Goal: Transaction & Acquisition: Download file/media

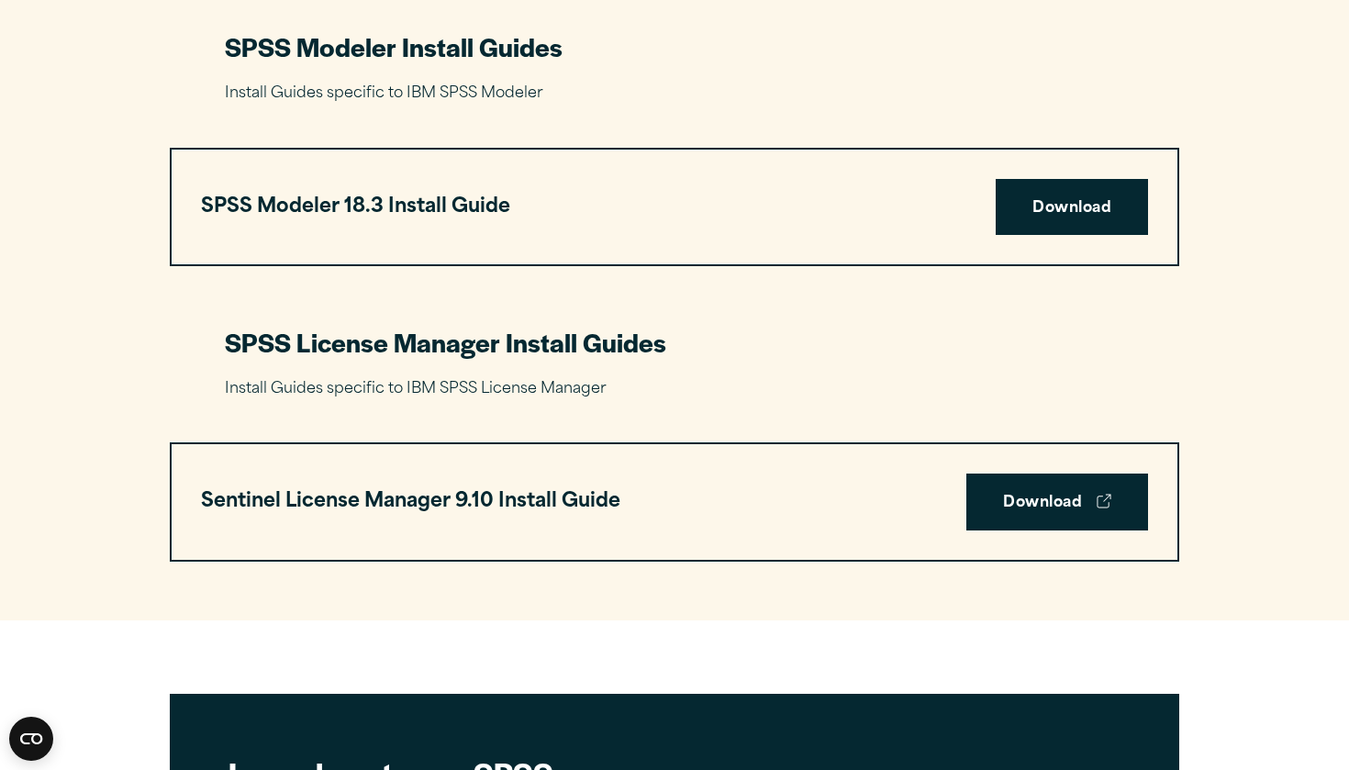
scroll to position [3873, 0]
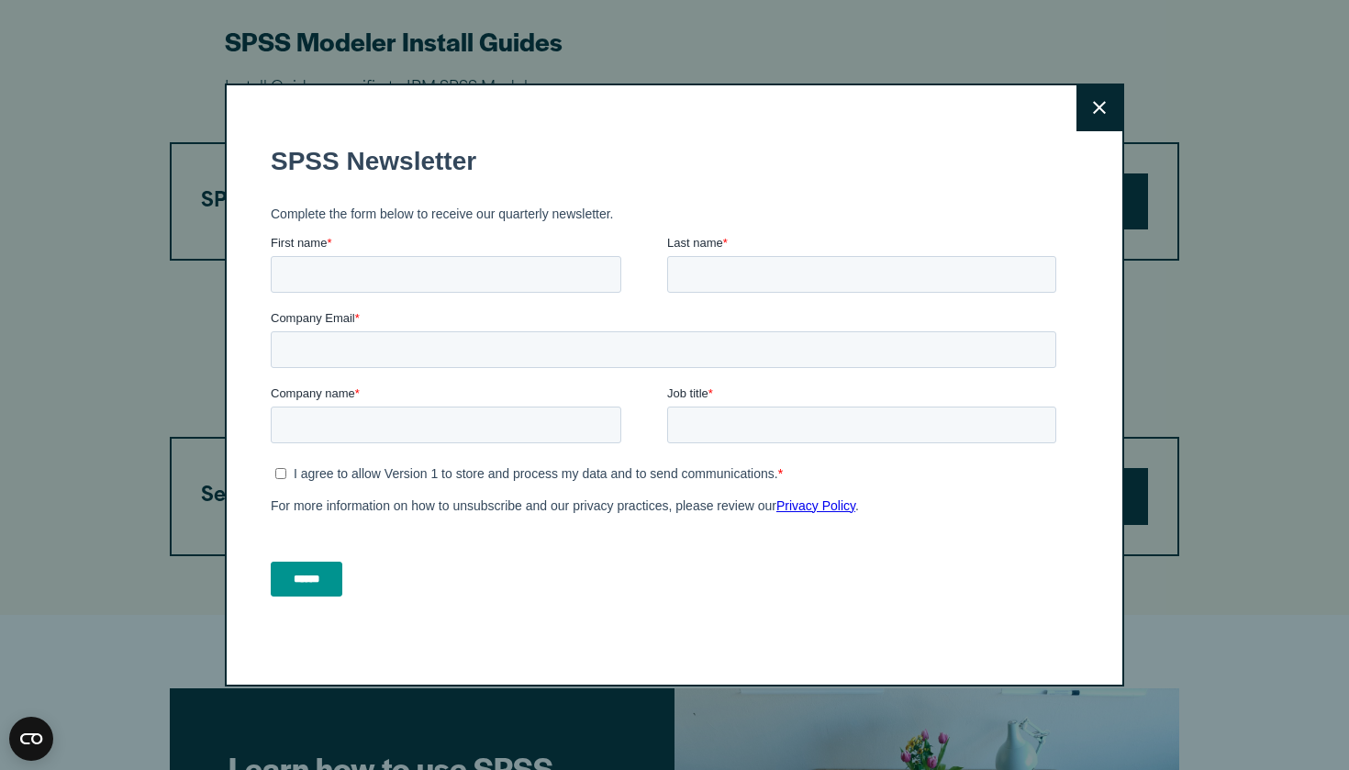
click at [1118, 113] on button "Close" at bounding box center [1099, 108] width 46 height 46
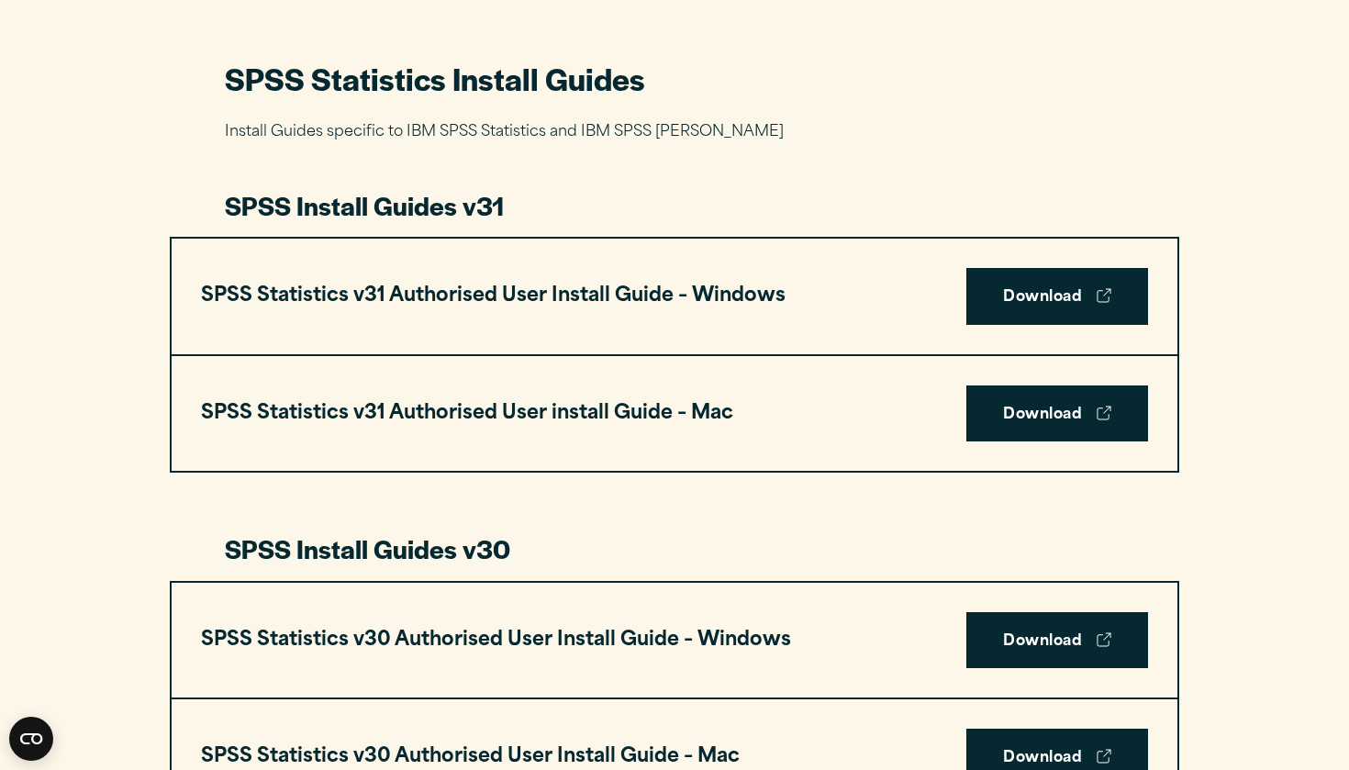
scroll to position [848, 0]
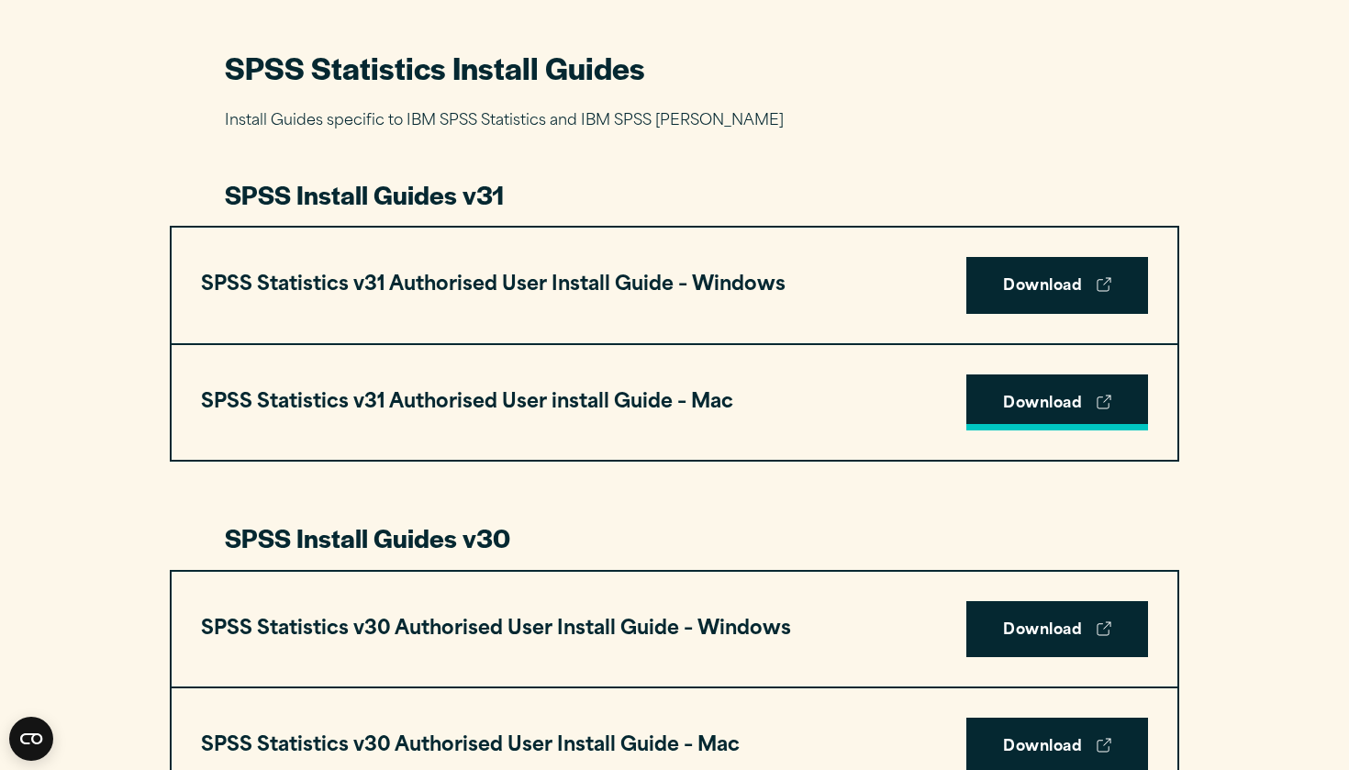
click at [1050, 403] on link "Download" at bounding box center [1057, 402] width 182 height 57
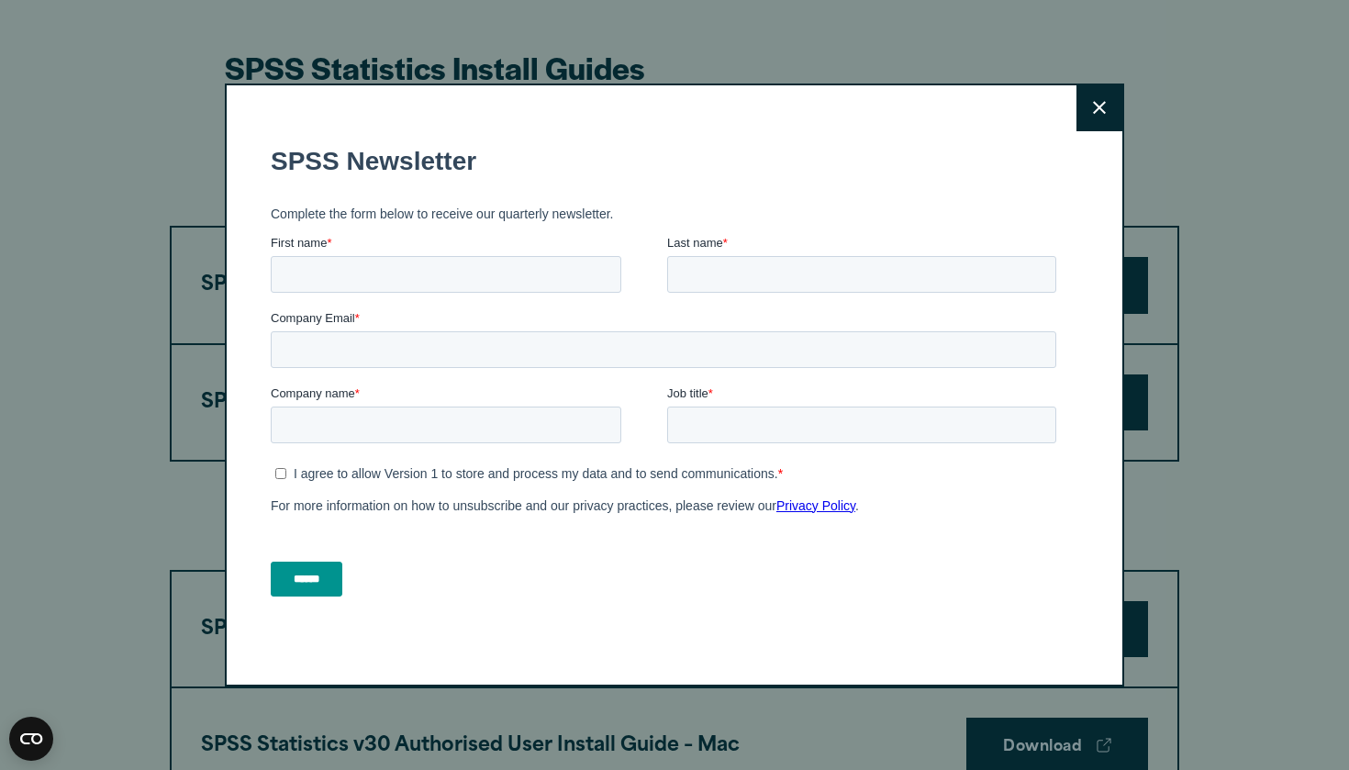
click at [1099, 109] on icon at bounding box center [1099, 108] width 13 height 14
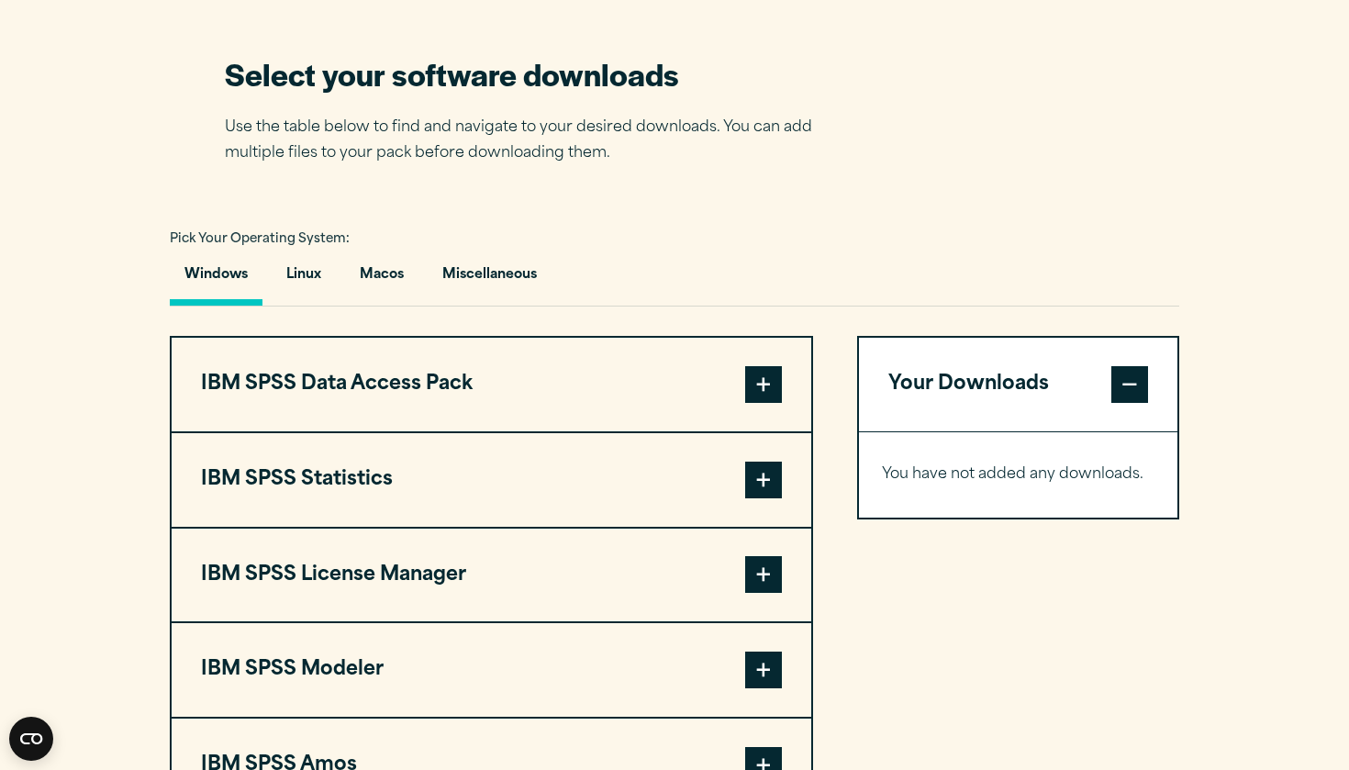
scroll to position [1154, 0]
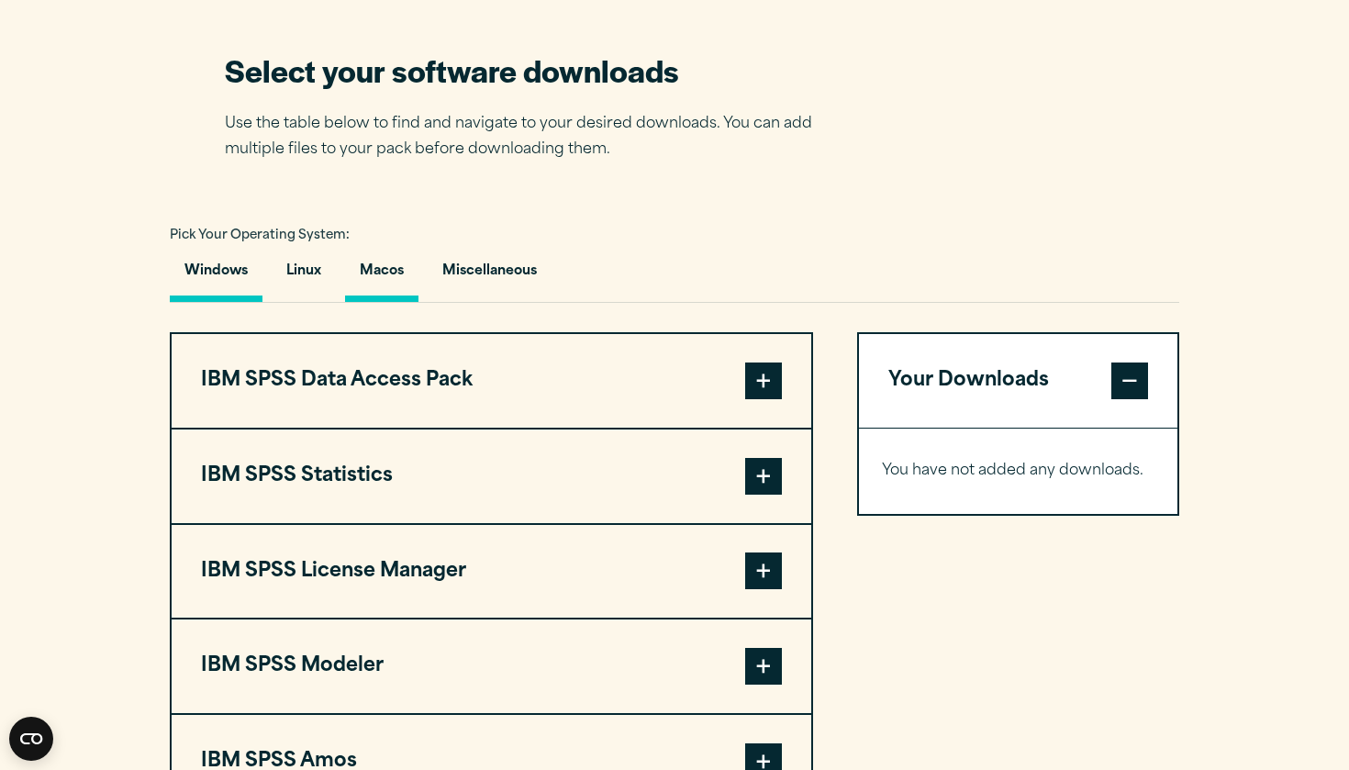
click at [407, 278] on button "Macos" at bounding box center [381, 276] width 73 height 52
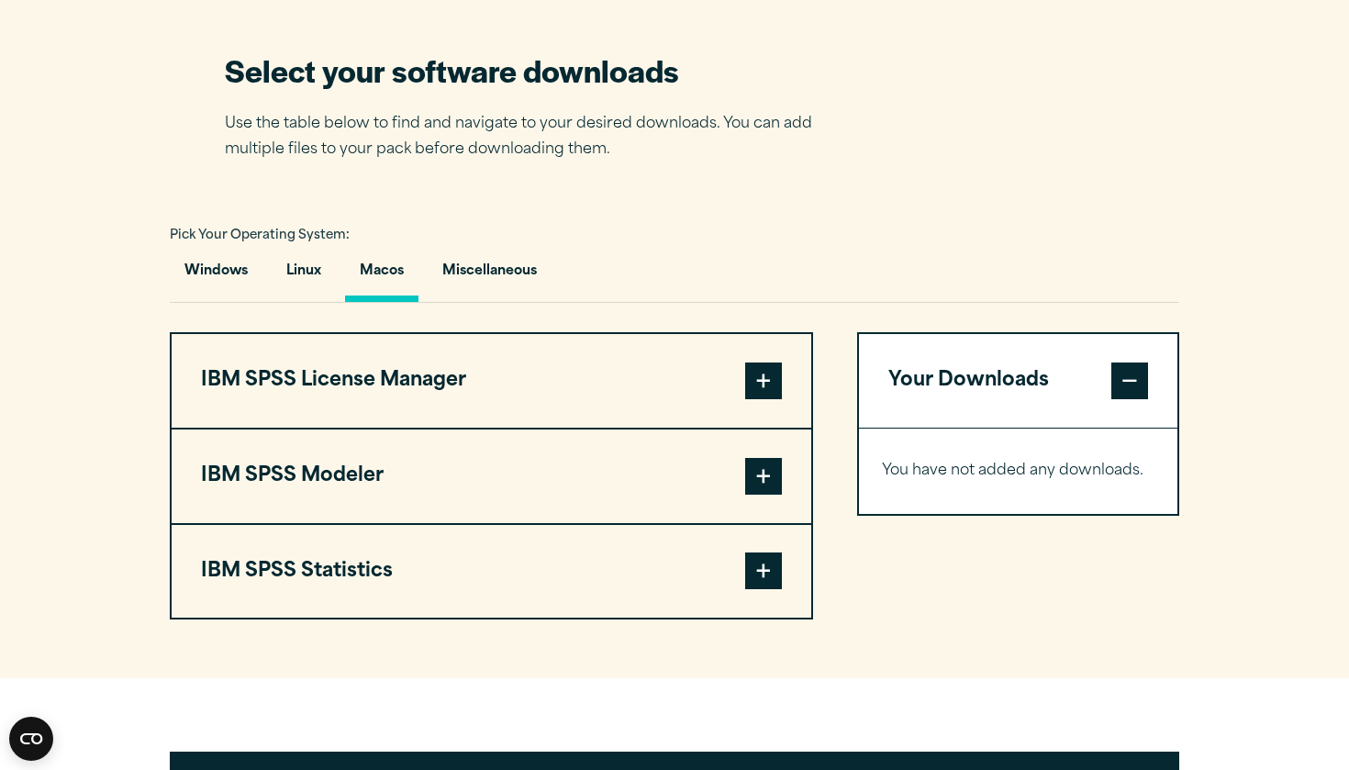
click at [752, 574] on span at bounding box center [763, 570] width 37 height 37
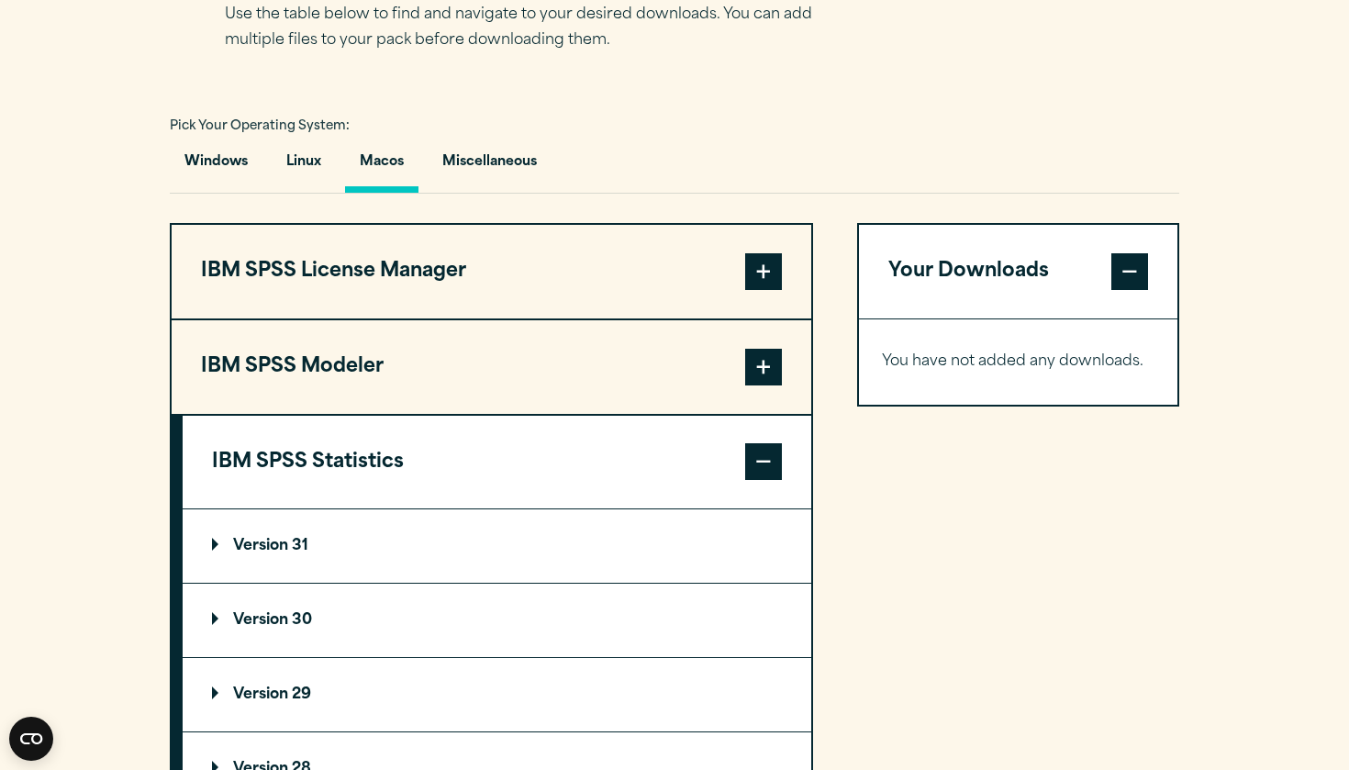
scroll to position [1337, 0]
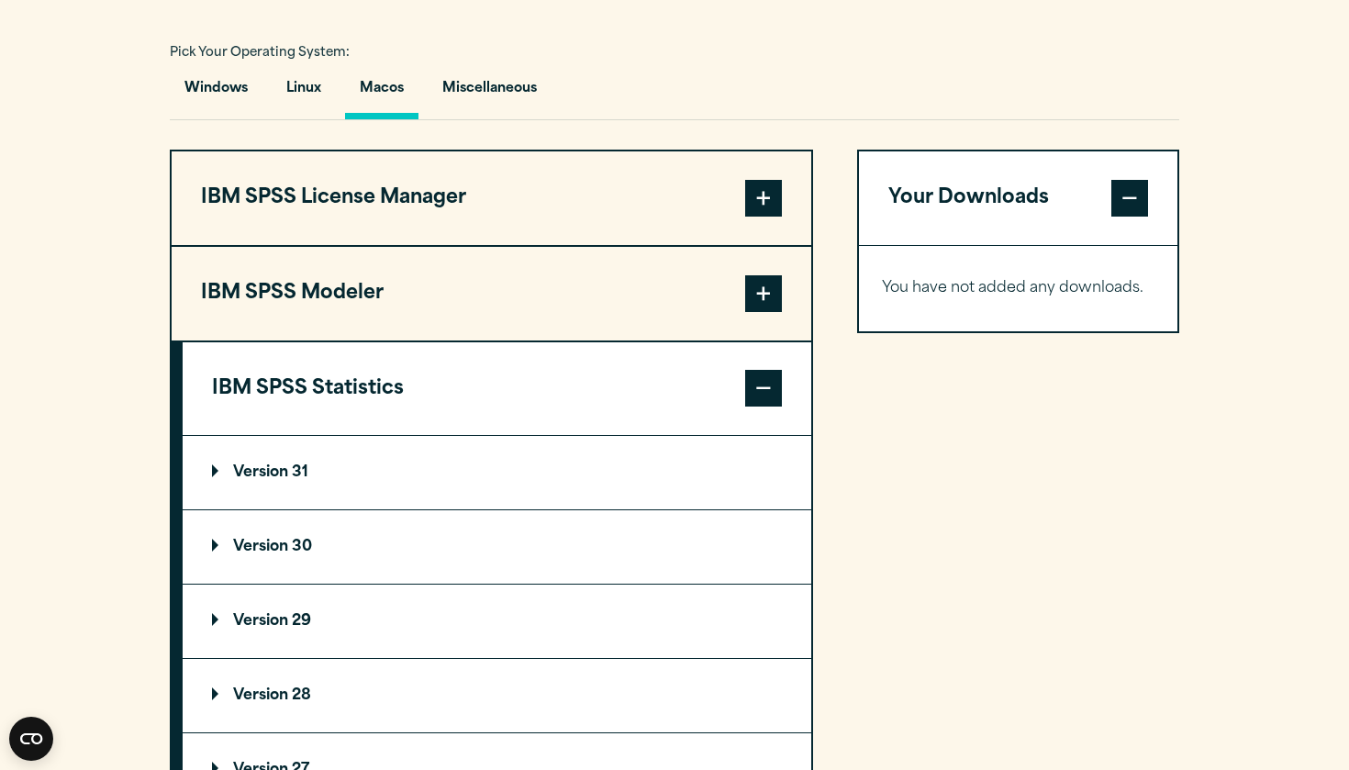
click at [377, 450] on summary "Version 31" at bounding box center [497, 472] width 629 height 73
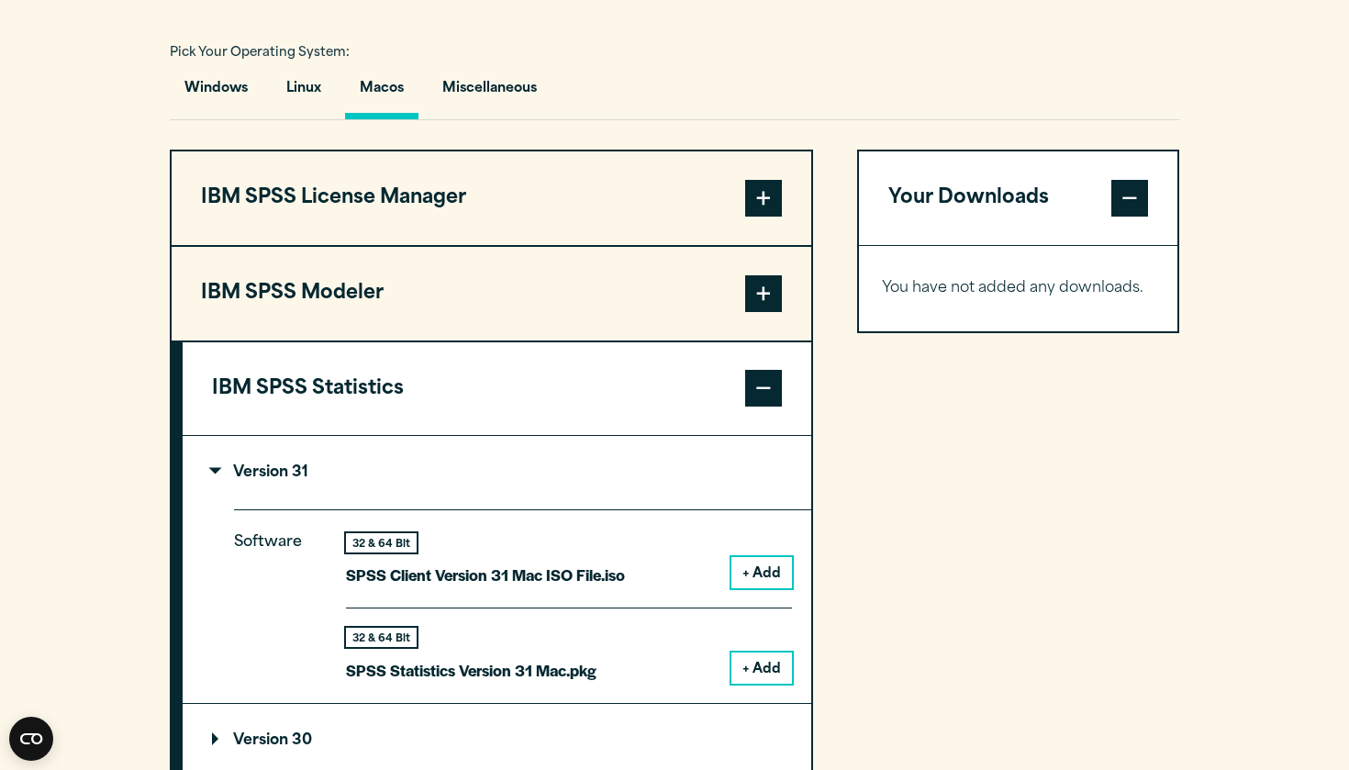
click at [751, 579] on button "+ Add" at bounding box center [761, 572] width 61 height 31
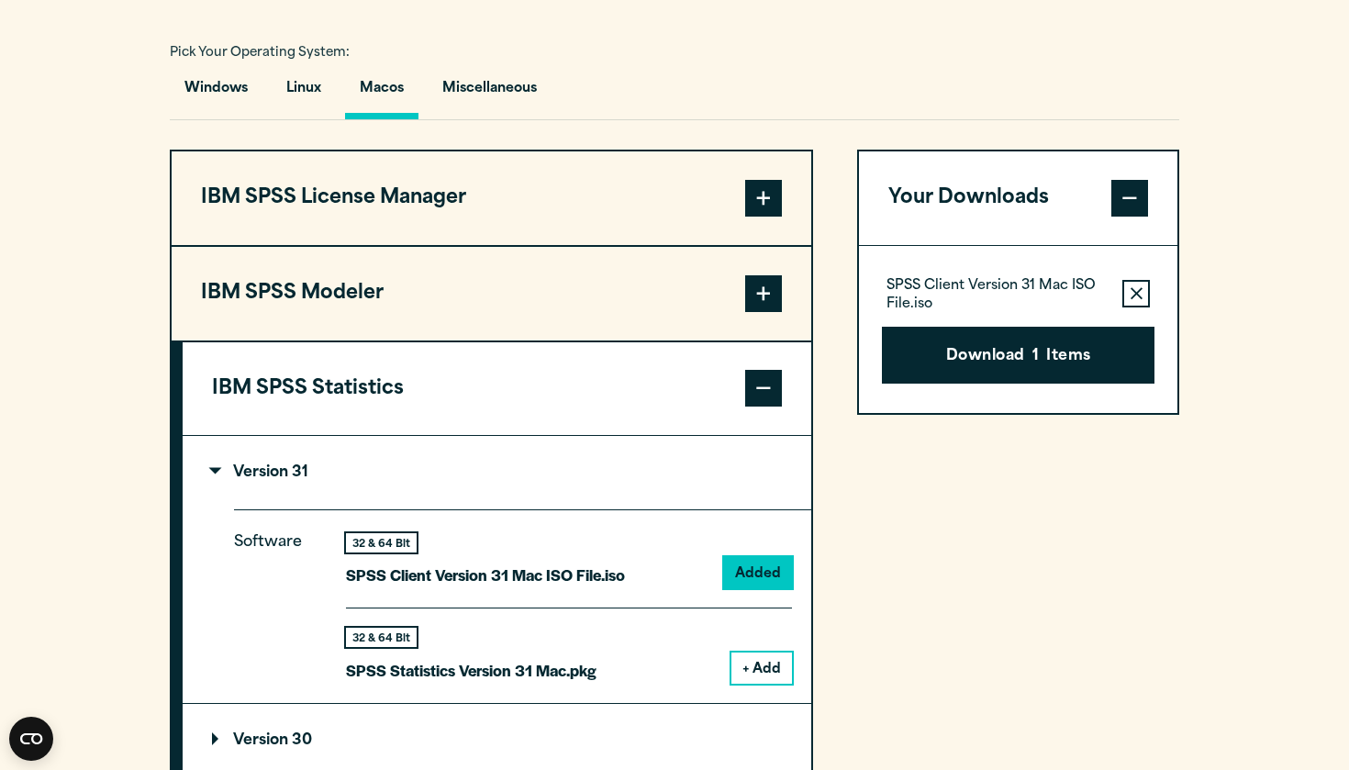
click at [761, 672] on button "+ Add" at bounding box center [761, 667] width 61 height 31
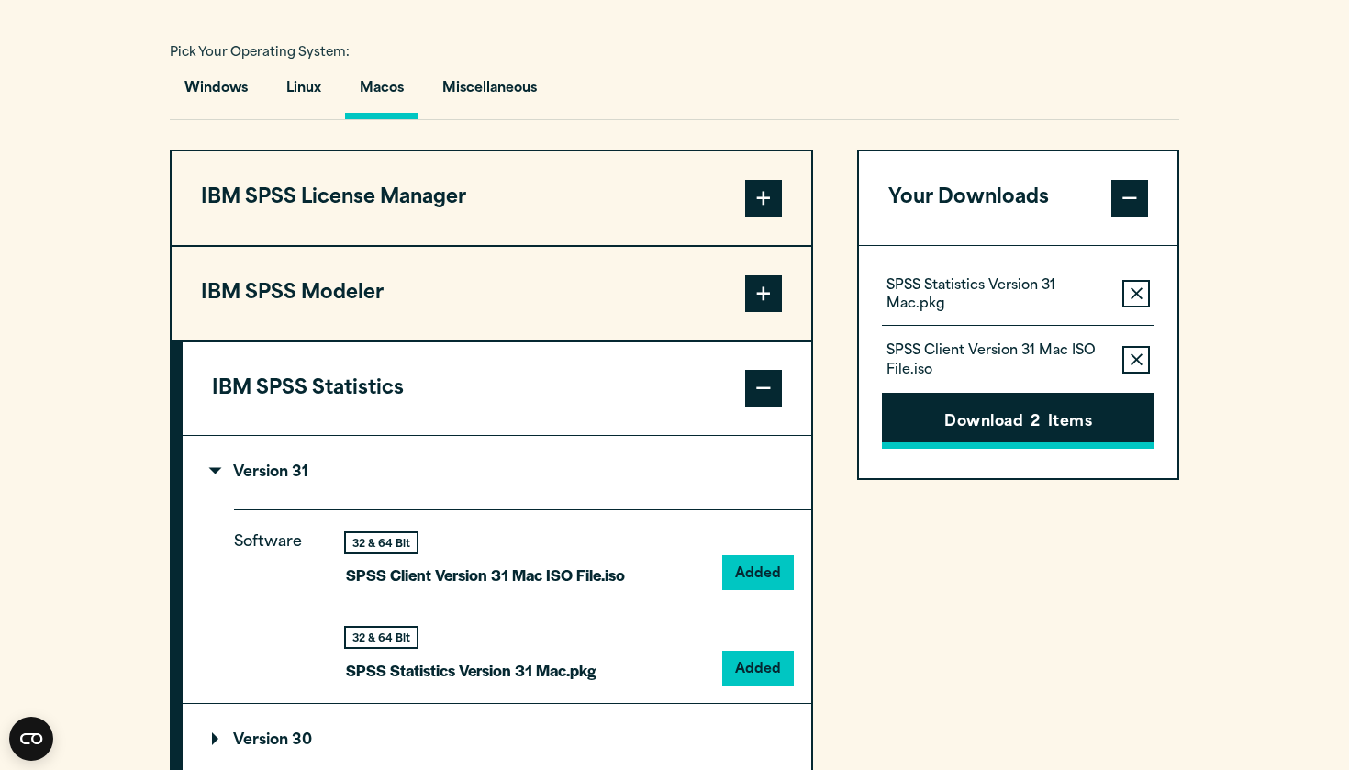
click at [1027, 423] on button "Download 2 Items" at bounding box center [1018, 421] width 273 height 57
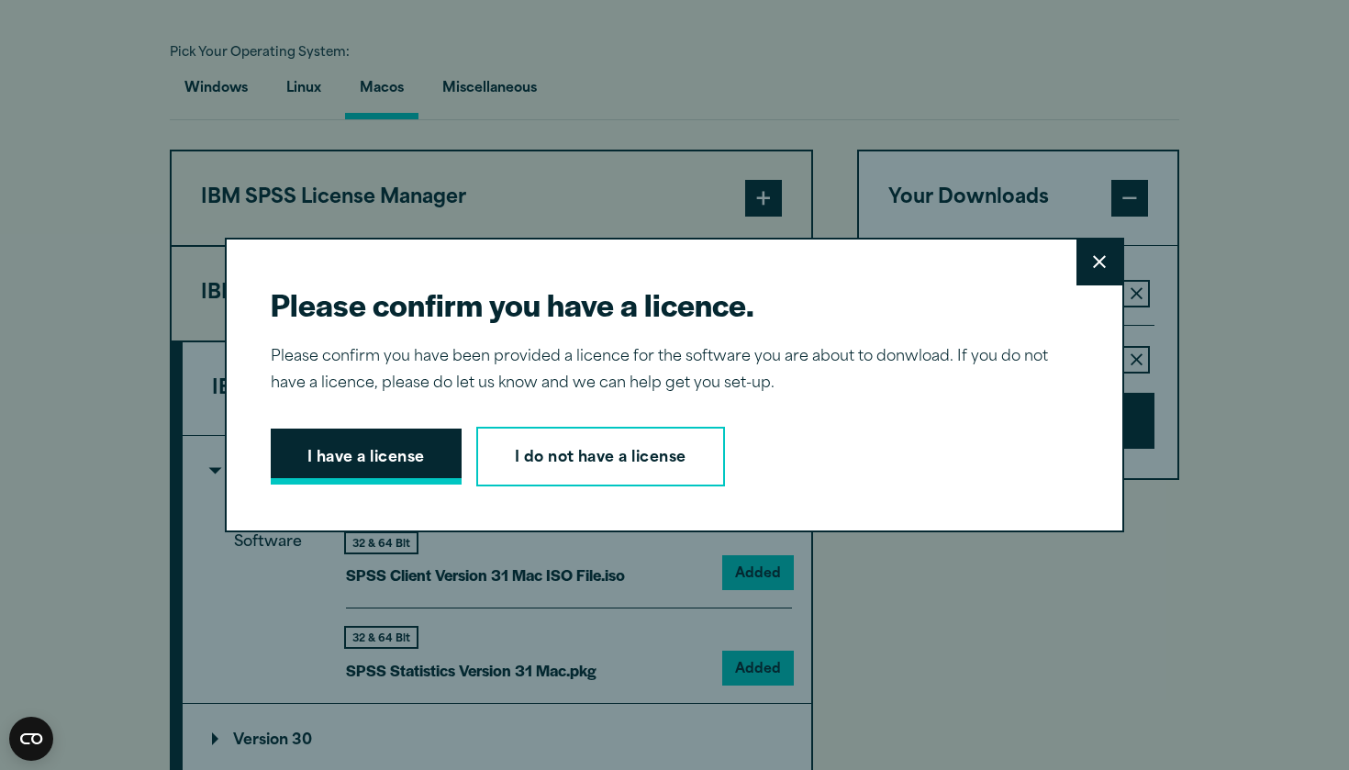
click at [372, 456] on button "I have a license" at bounding box center [366, 457] width 191 height 57
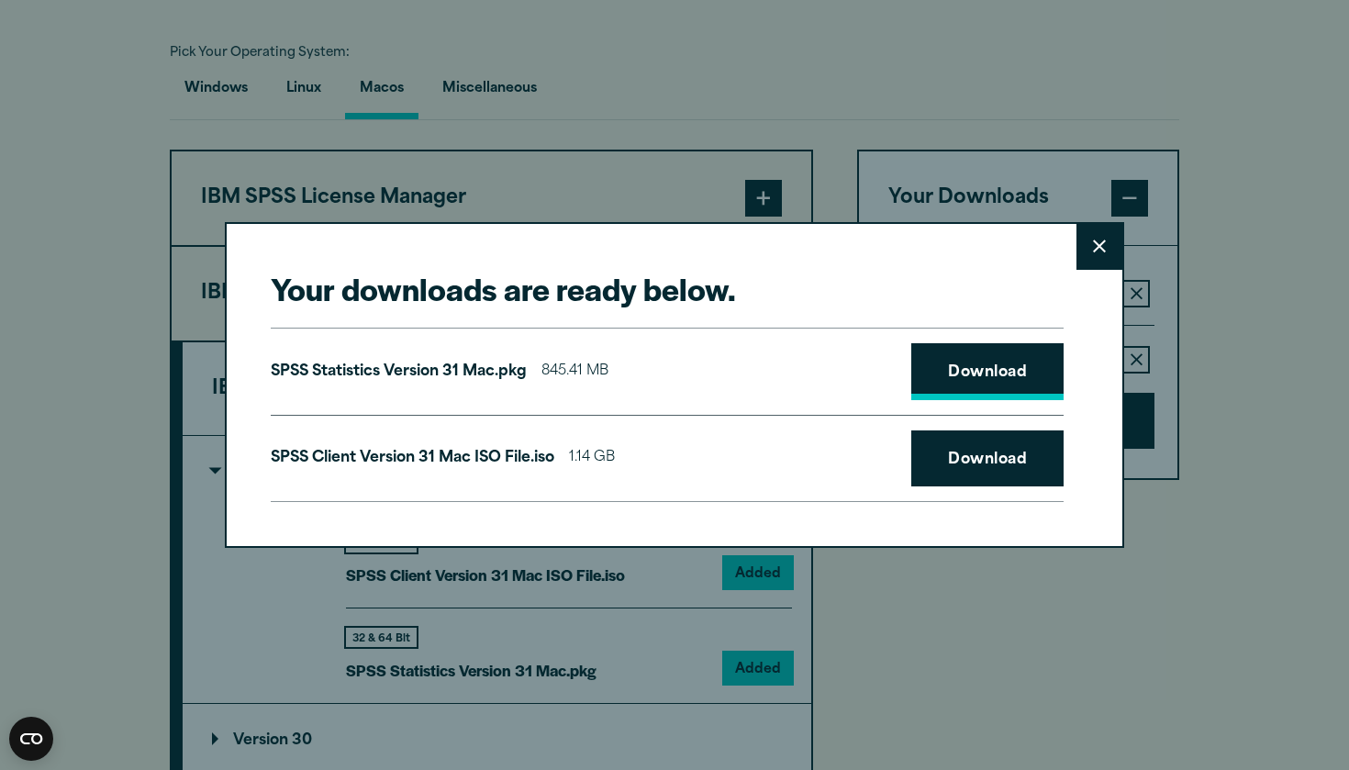
click at [1042, 366] on link "Download" at bounding box center [987, 371] width 152 height 57
click at [990, 459] on link "Download" at bounding box center [987, 458] width 152 height 57
click at [641, 167] on div "Your downloads are ready below. Close SPSS Statistics Version 31 Mac.pkg 845.41…" at bounding box center [674, 385] width 1349 height 770
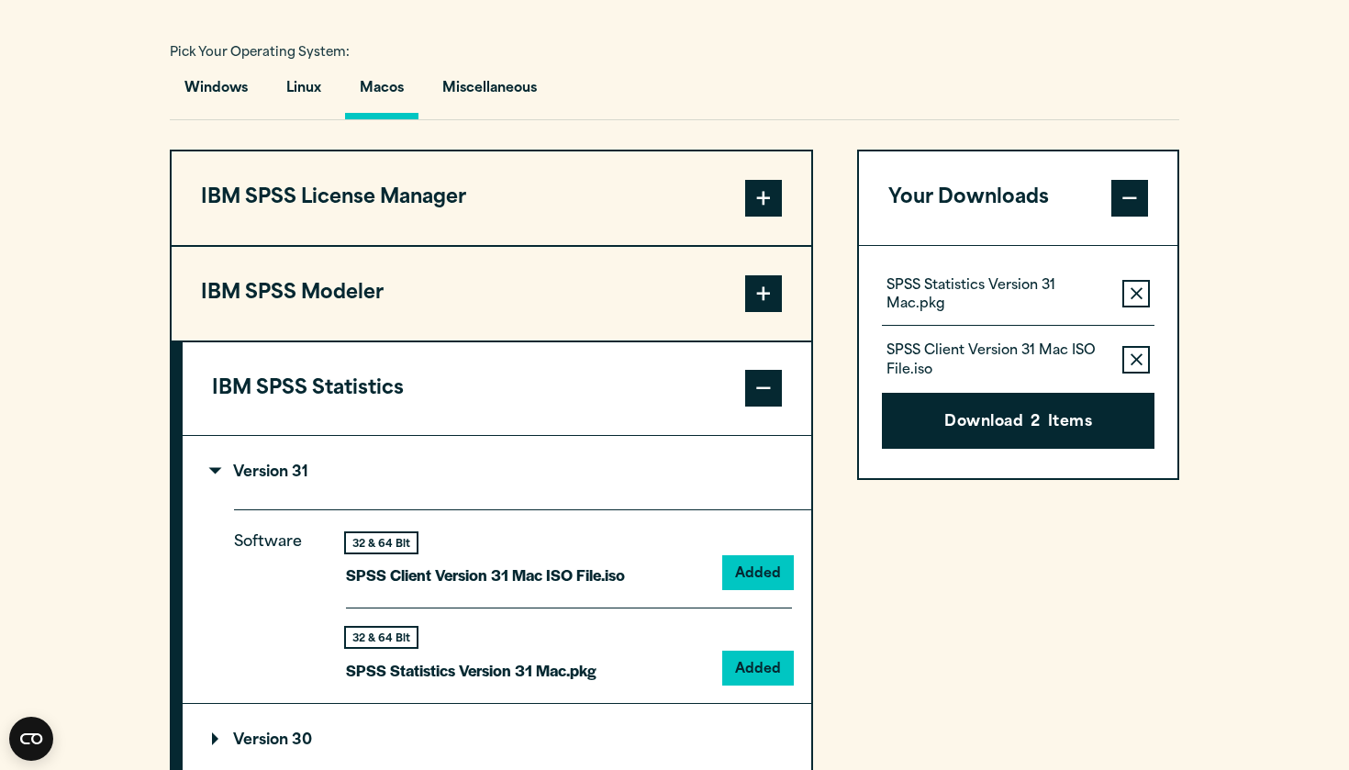
click at [664, 300] on button "IBM SPSS Modeler" at bounding box center [492, 294] width 640 height 94
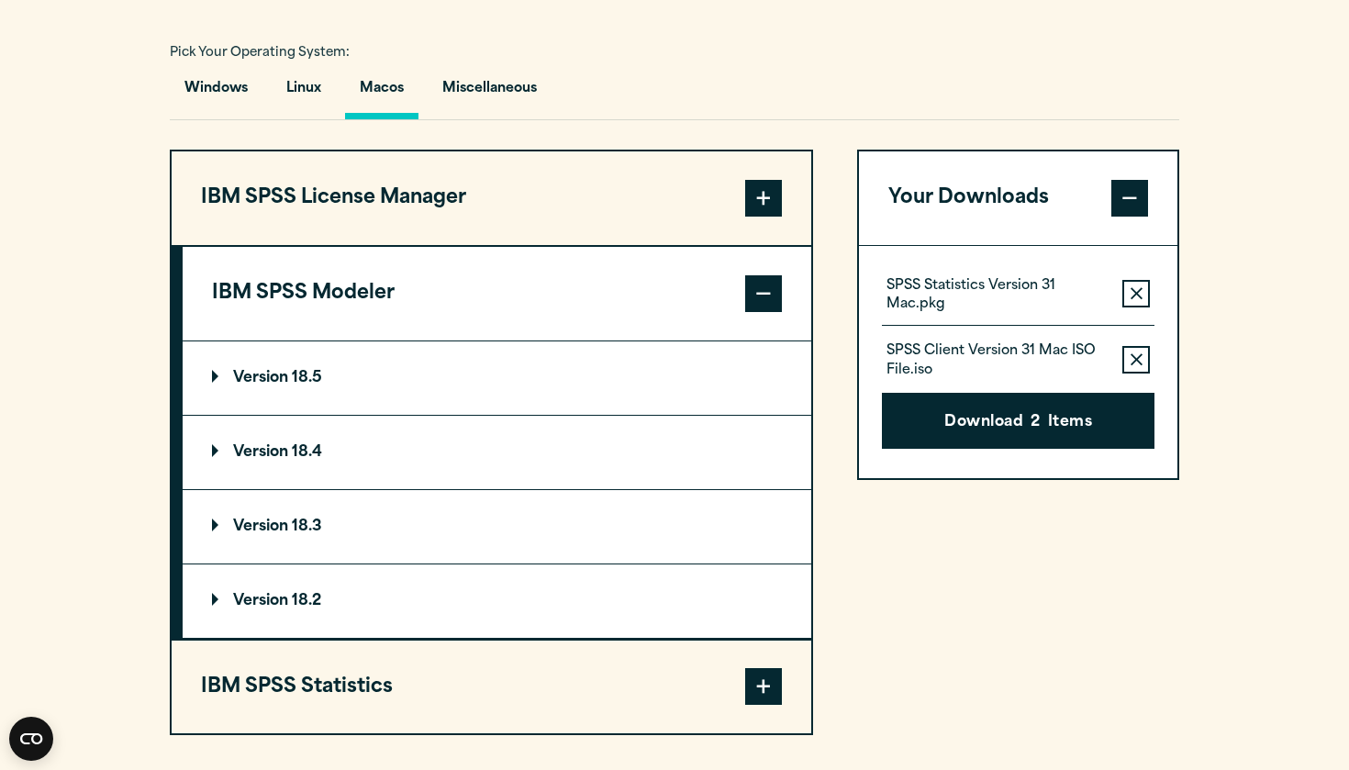
click at [679, 193] on button "IBM SPSS License Manager" at bounding box center [492, 198] width 640 height 94
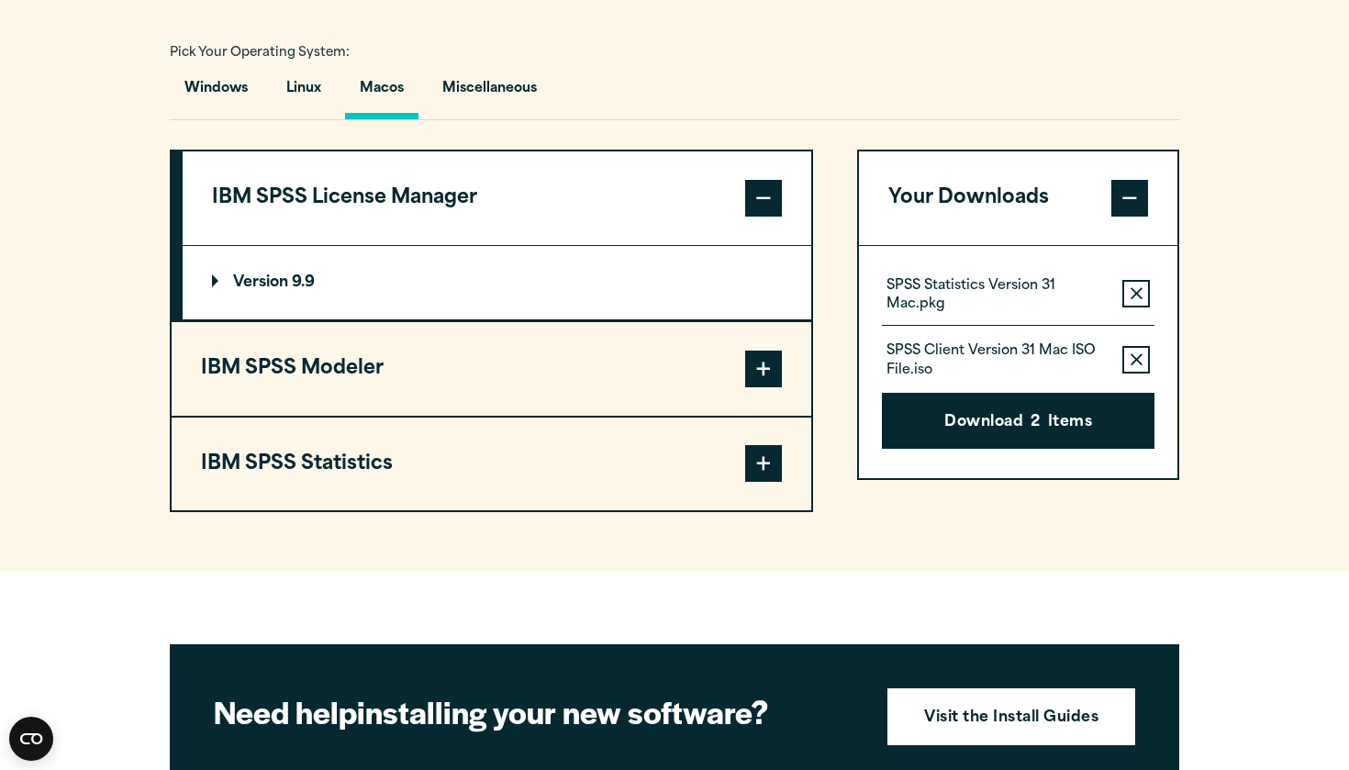
click at [679, 193] on button "IBM SPSS License Manager" at bounding box center [497, 198] width 629 height 94
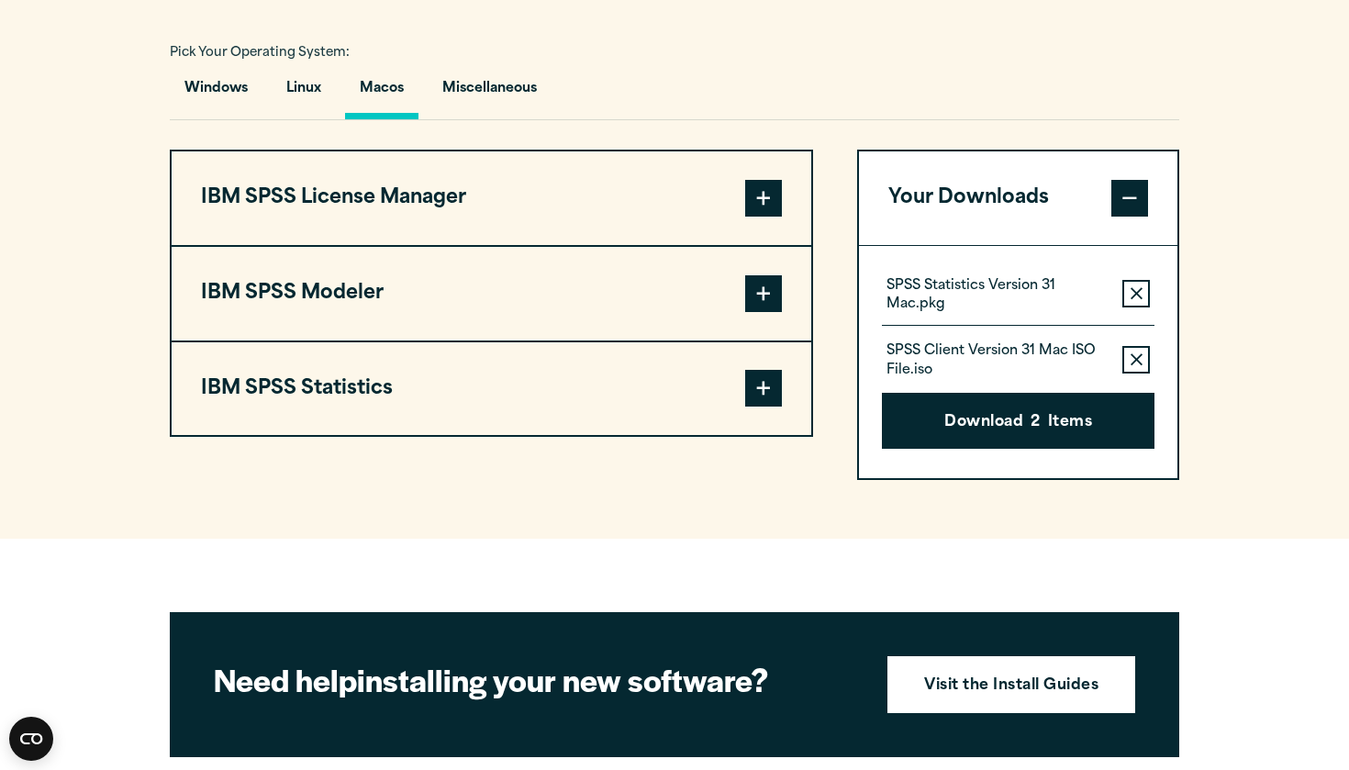
click at [1135, 294] on icon "button" at bounding box center [1137, 293] width 12 height 12
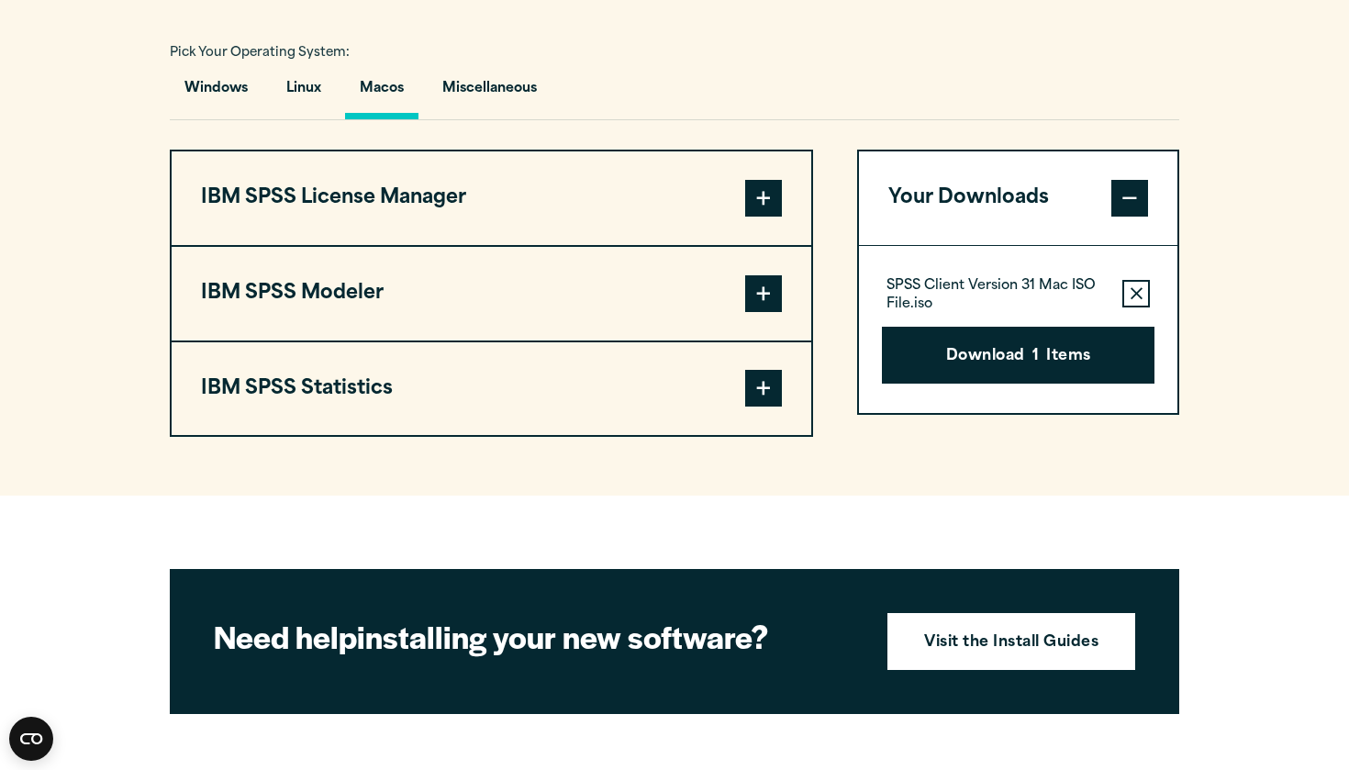
click at [1141, 297] on icon "button" at bounding box center [1137, 293] width 12 height 12
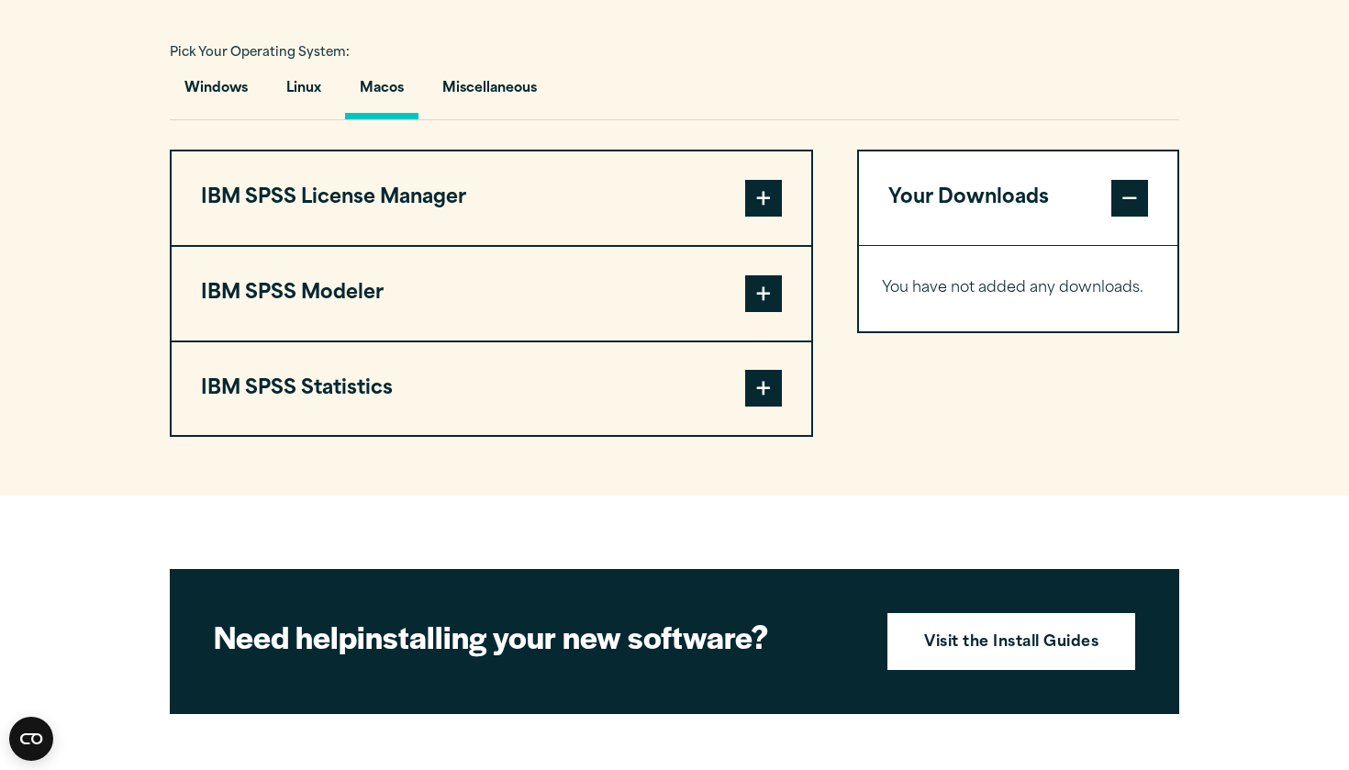
click at [771, 393] on span at bounding box center [763, 388] width 37 height 37
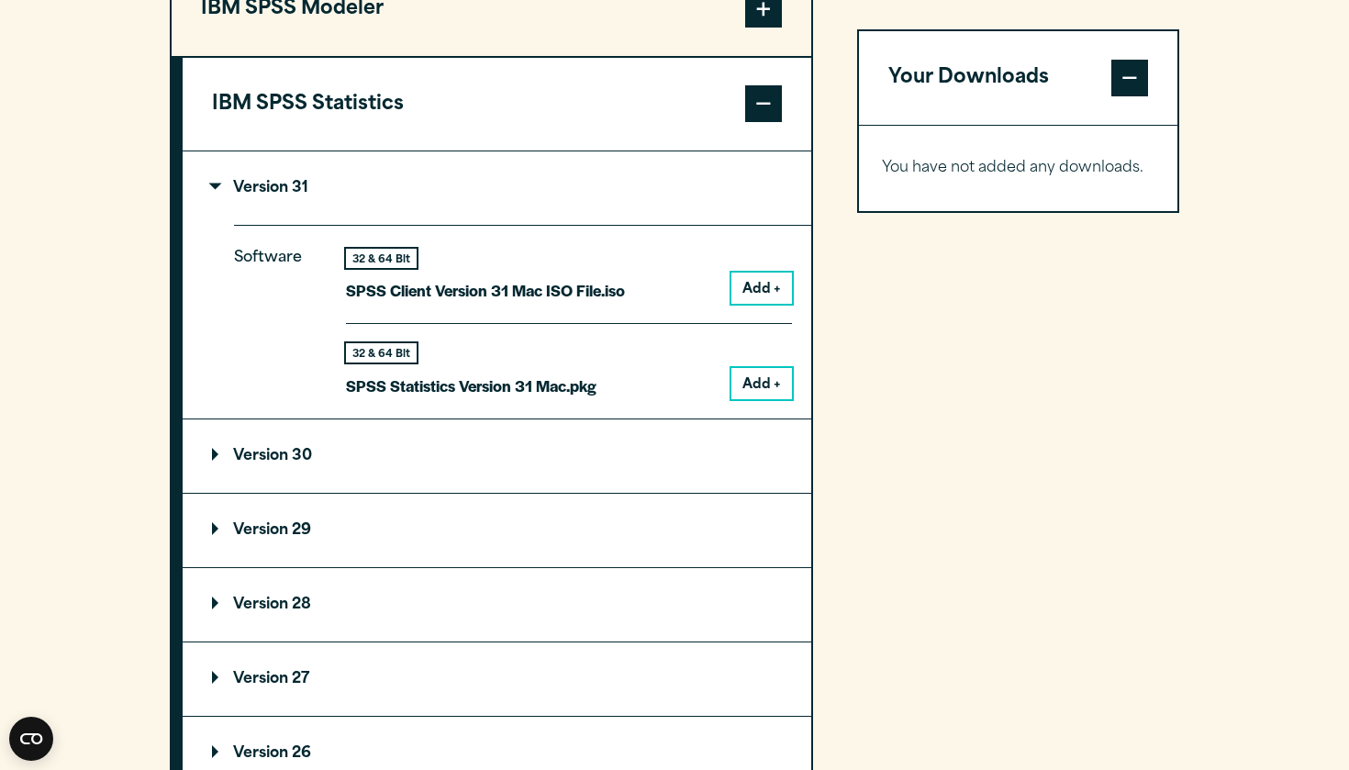
scroll to position [1661, 0]
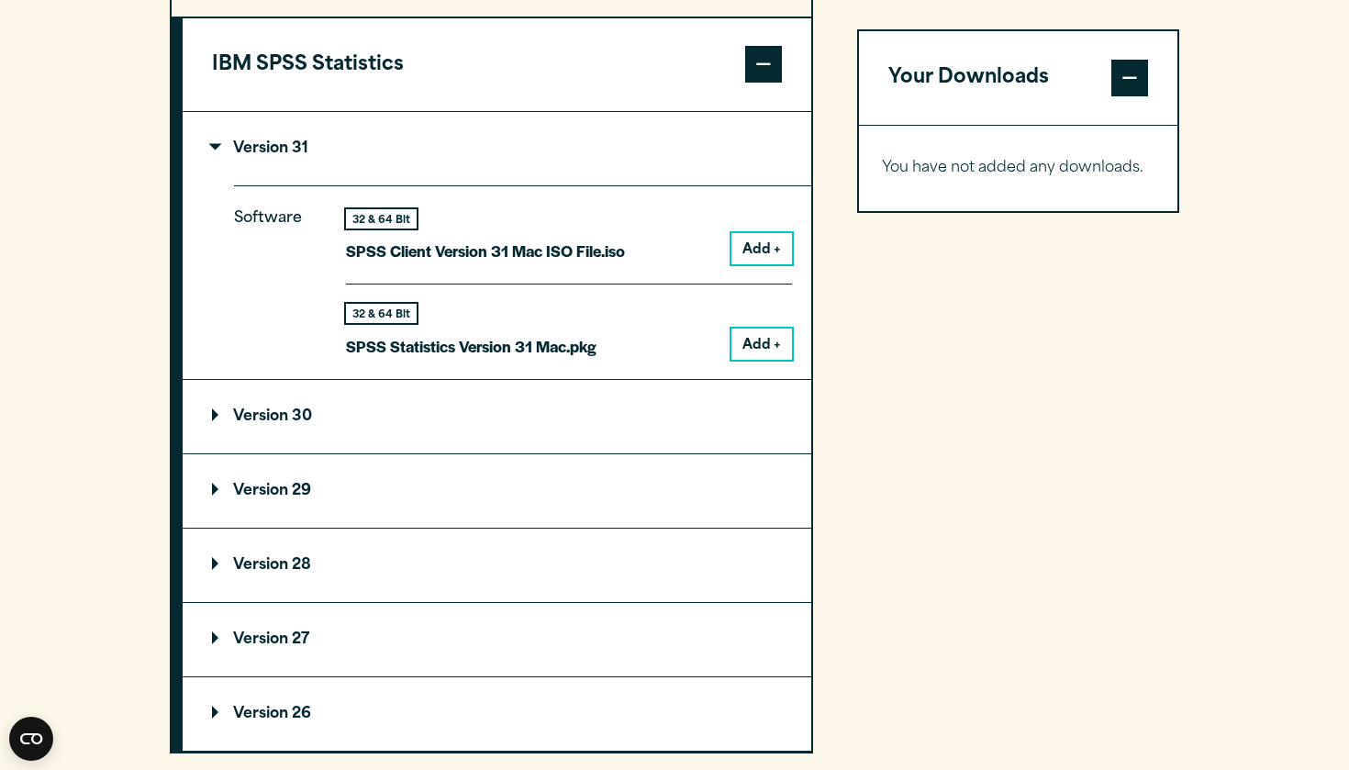
click at [669, 432] on summary "Version 30" at bounding box center [497, 416] width 629 height 73
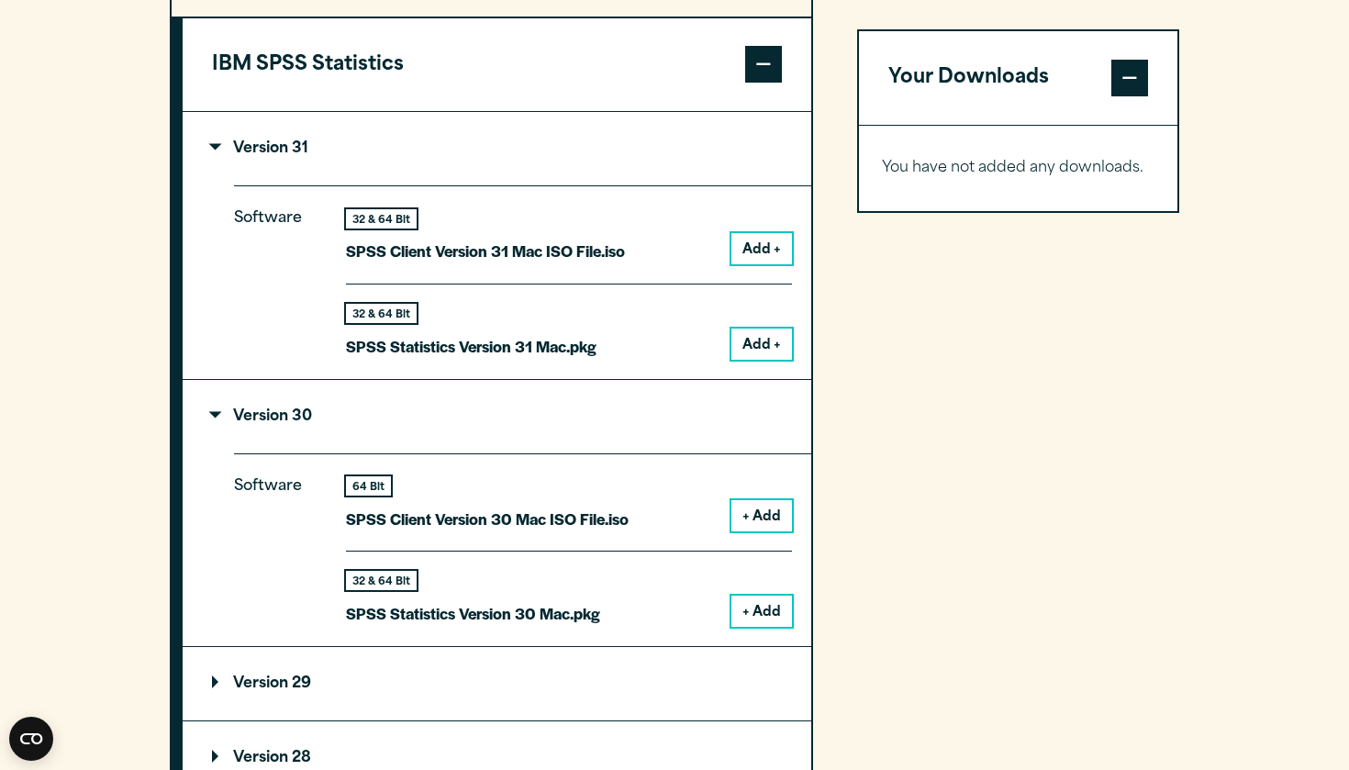
click at [774, 511] on button "+ Add" at bounding box center [761, 515] width 61 height 31
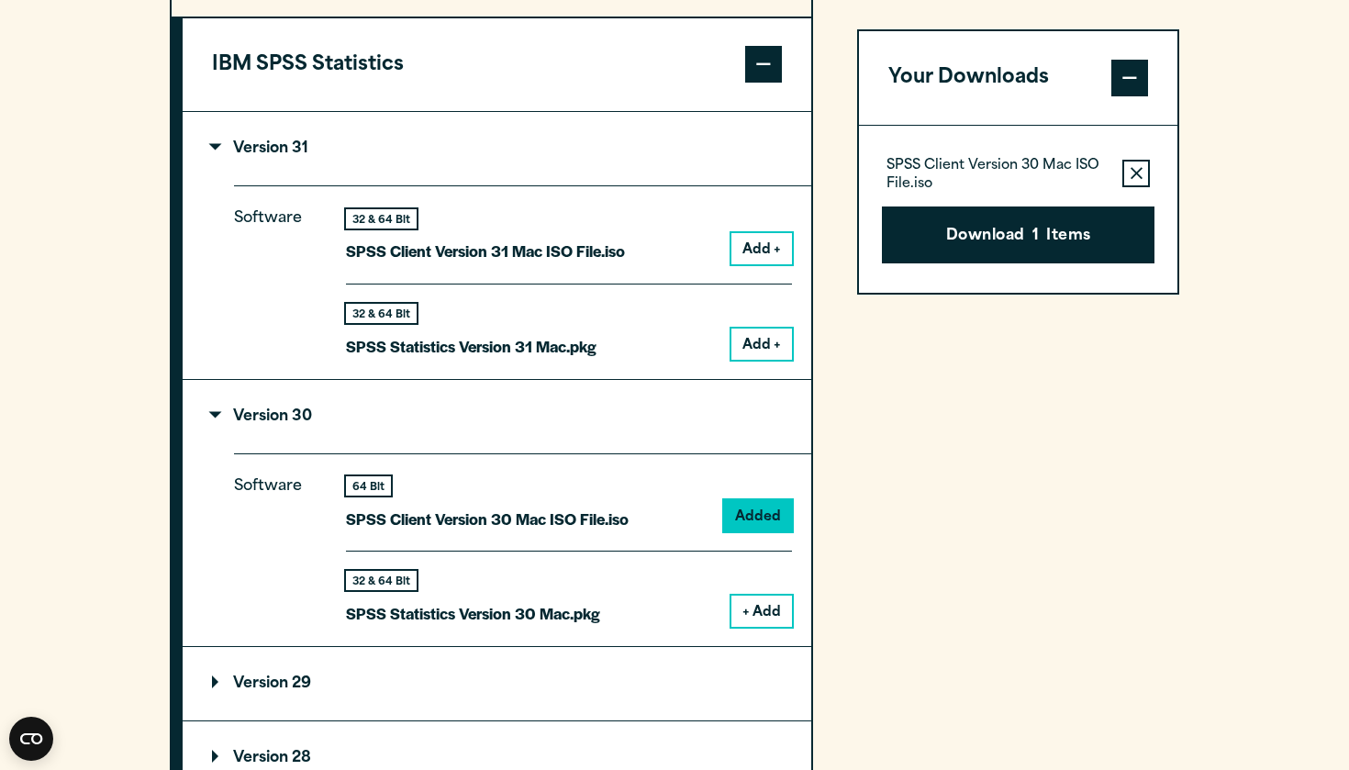
click at [775, 599] on button "+ Add" at bounding box center [761, 611] width 61 height 31
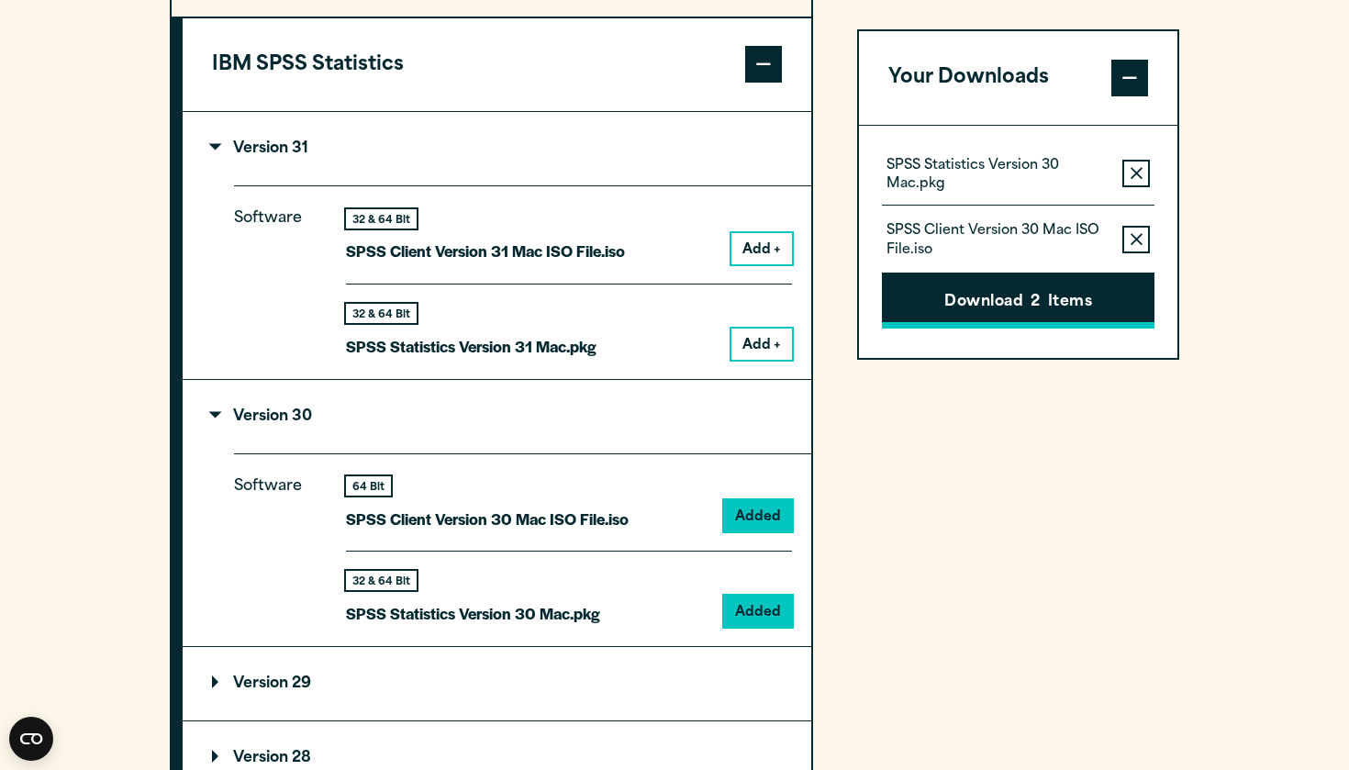
click at [1082, 297] on button "Download 2 Items" at bounding box center [1018, 301] width 273 height 57
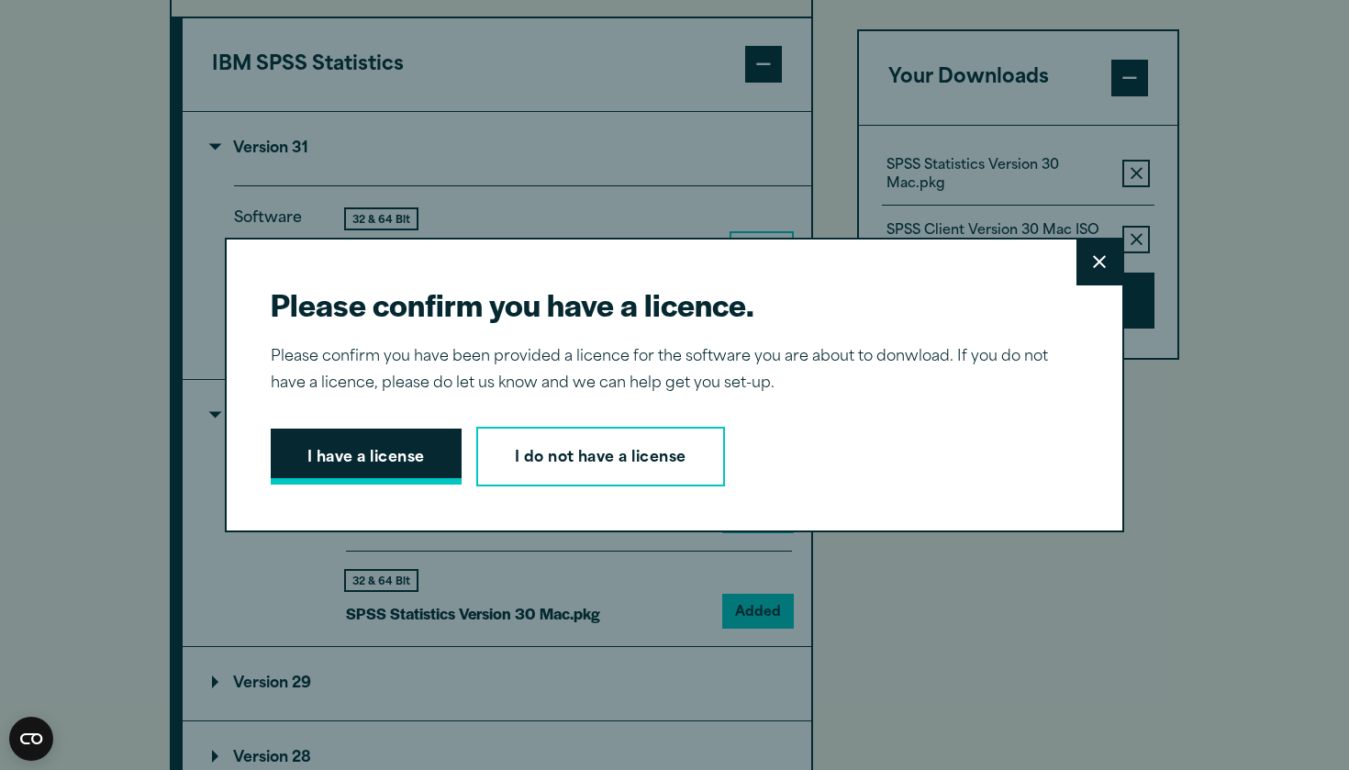
click at [353, 466] on button "I have a license" at bounding box center [366, 457] width 191 height 57
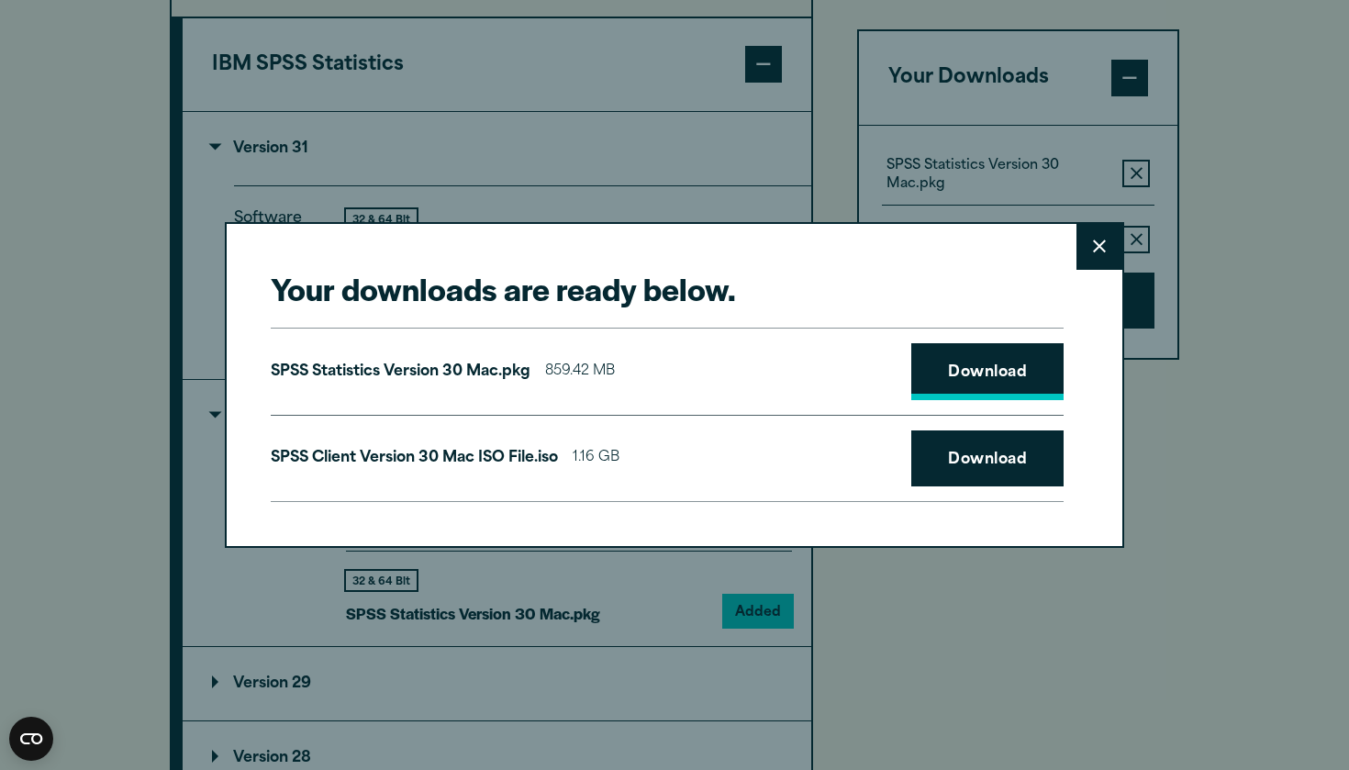
click at [1037, 382] on link "Download" at bounding box center [987, 371] width 152 height 57
click at [1020, 467] on link "Download" at bounding box center [987, 458] width 152 height 57
